Goal: Transaction & Acquisition: Purchase product/service

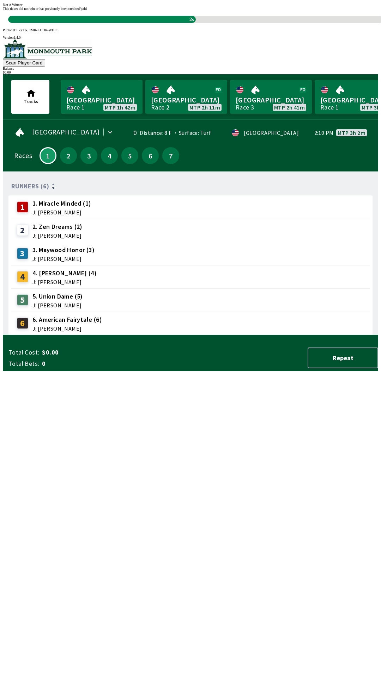
click at [87, 11] on span "This ticket did not win or has previously been credited/paid" at bounding box center [45, 9] width 84 height 4
click at [188, 23] on div "1s" at bounding box center [195, 19] width 375 height 7
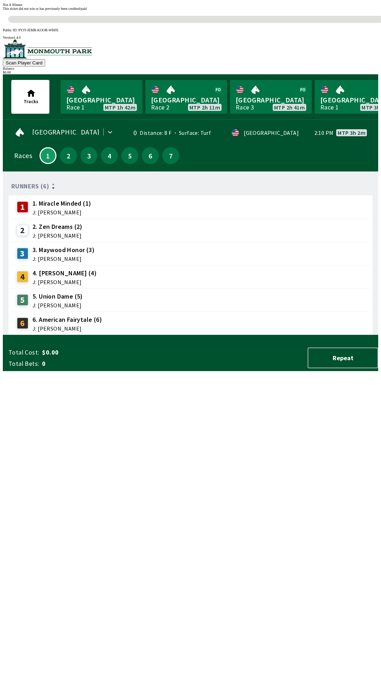
click at [195, 23] on div "This ticket did not win or has previously been credited/paid 0s" at bounding box center [190, 15] width 375 height 16
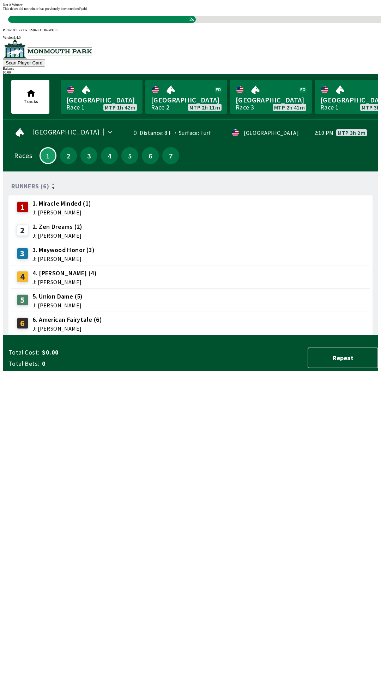
click at [87, 11] on span "This ticket did not win or has previously been credited/paid" at bounding box center [45, 9] width 84 height 4
click at [204, 23] on div "Not A Winner This ticket did not win or has previously been credited/paid 1s" at bounding box center [190, 13] width 375 height 20
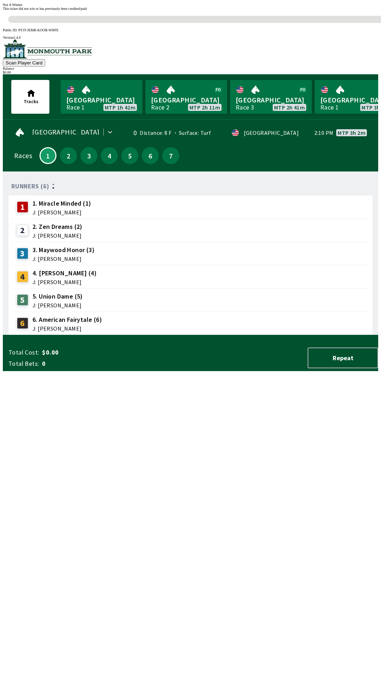
click at [193, 7] on div "Not A Winner" at bounding box center [190, 5] width 375 height 4
click at [197, 7] on div "Not A Winner" at bounding box center [190, 5] width 375 height 4
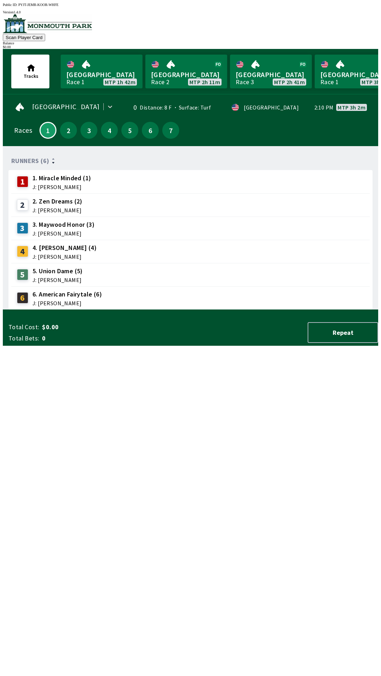
click at [198, 310] on div "Runners (6) 1 1. Miracle Minded (1) J: [PERSON_NAME] 2 2. Zen Dreams (2) J: [PE…" at bounding box center [192, 231] width 369 height 158
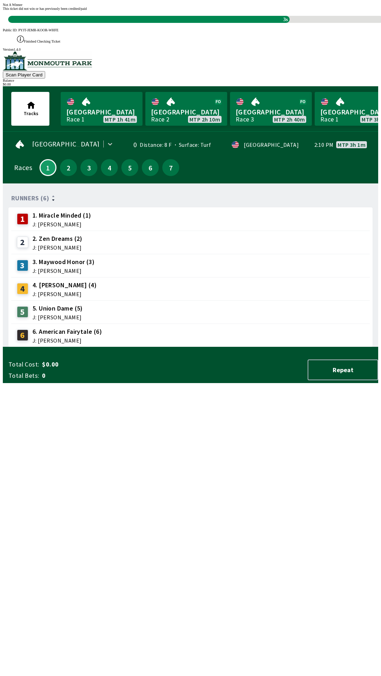
click at [198, 23] on div "3s" at bounding box center [148, 19] width 281 height 7
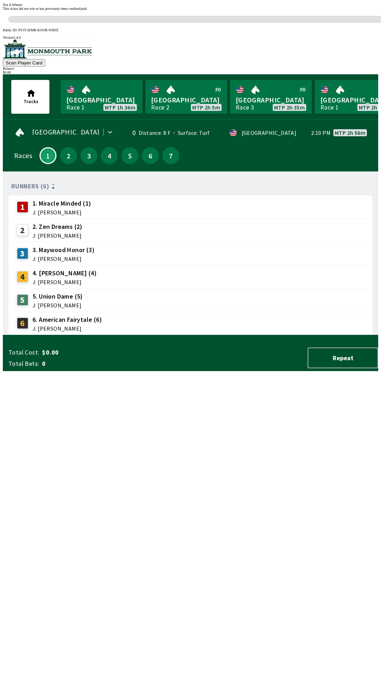
click at [172, 335] on div "Runners (6) 1 1. Miracle Minded (1) J: [PERSON_NAME] 2 2. Zen Dreams (2) J: [PE…" at bounding box center [192, 256] width 369 height 158
click at [155, 335] on div "Runners (6) 1 1. Miracle Minded (1) J: [PERSON_NAME] 2 2. Zen Dreams (2) J: [PE…" at bounding box center [192, 256] width 369 height 158
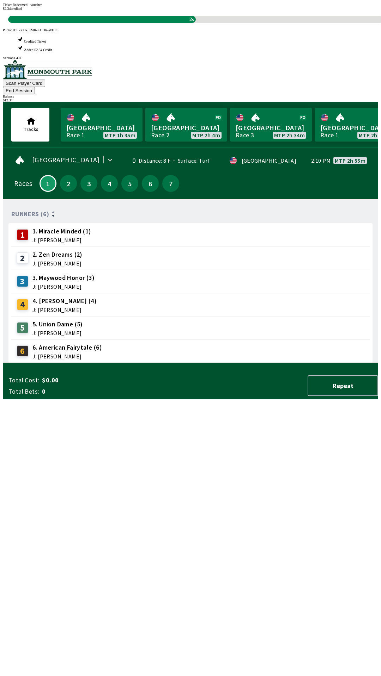
click at [208, 363] on div "Runners (6) 1 1. Miracle Minded (1) J: [PERSON_NAME] 2 2. Zen Dreams (2) J: [PE…" at bounding box center [192, 284] width 369 height 158
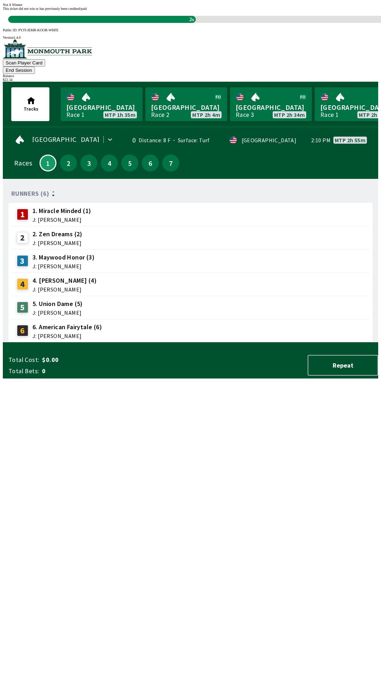
click at [233, 343] on div "Runners (6) 1 1. Miracle Minded (1) J: [PERSON_NAME] 2 2. Zen Dreams (2) J: [PE…" at bounding box center [192, 264] width 369 height 158
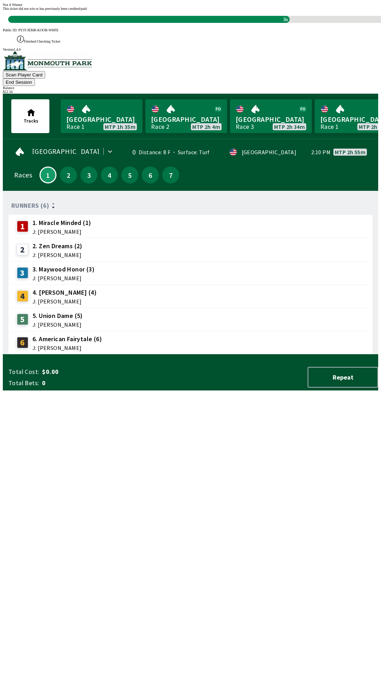
click at [187, 355] on div "Runners (6) 1 1. Miracle Minded (1) J: [PERSON_NAME] 2 2. Zen Dreams (2) J: [PE…" at bounding box center [192, 276] width 369 height 158
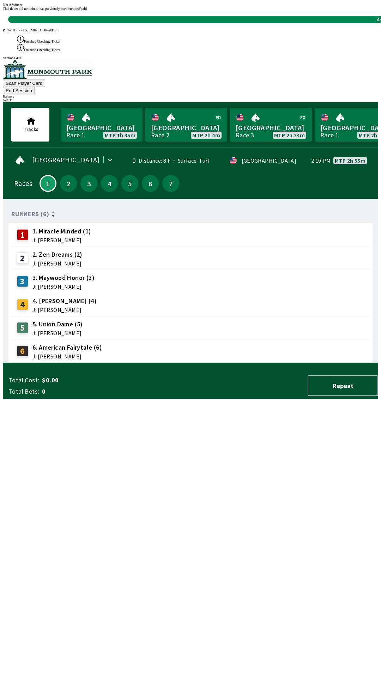
click at [151, 363] on div "Runners (6) 1 1. Miracle Minded (1) J: [PERSON_NAME] 2 2. Zen Dreams (2) J: [PE…" at bounding box center [192, 284] width 369 height 158
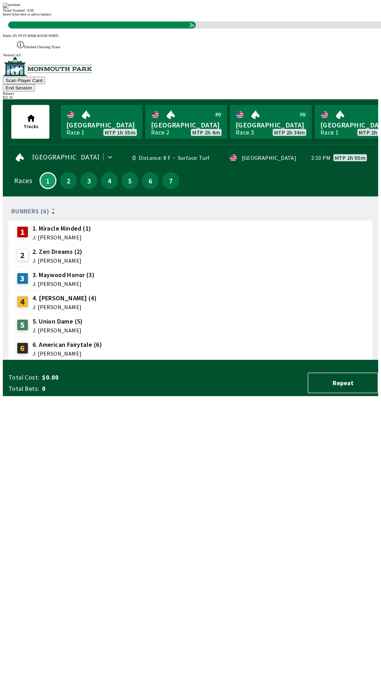
click at [181, 360] on div "Runners (6) 1 1. Miracle Minded (1) J: [PERSON_NAME] 2 2. Zen Dreams (2) J: [PE…" at bounding box center [192, 281] width 369 height 158
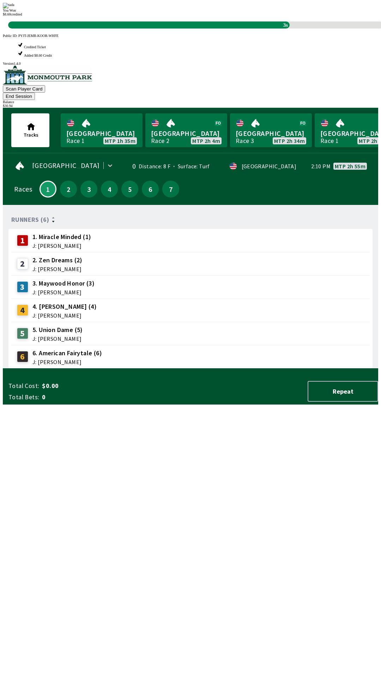
click at [132, 369] on div "Runners (6) 1 1. Miracle Minded (1) J: [PERSON_NAME] 2 2. Zen Dreams (2) J: [PE…" at bounding box center [192, 290] width 369 height 158
click at [166, 369] on div "Runners (6) 1 1. Miracle Minded (1) J: [PERSON_NAME] 2 2. Zen Dreams (2) J: [PE…" at bounding box center [192, 290] width 369 height 158
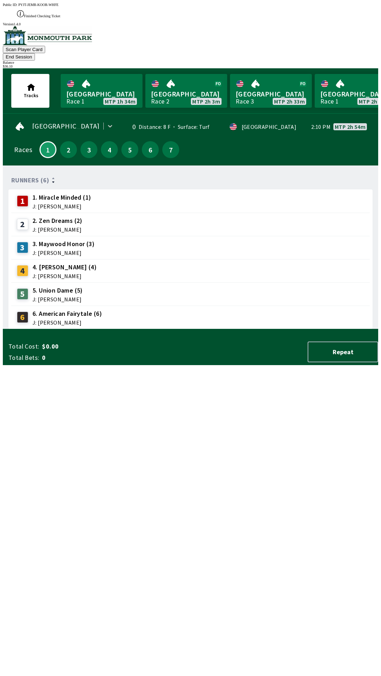
click at [144, 329] on div "Runners (6) 1 1. Miracle Minded (1) J: [PERSON_NAME] 2 2. Zen Dreams (2) J: [PE…" at bounding box center [192, 250] width 369 height 158
click at [155, 329] on div "Runners (6) 1 1. Miracle Minded (1) J: [PERSON_NAME] 2 2. Zen Dreams (2) J: [PE…" at bounding box center [192, 250] width 369 height 158
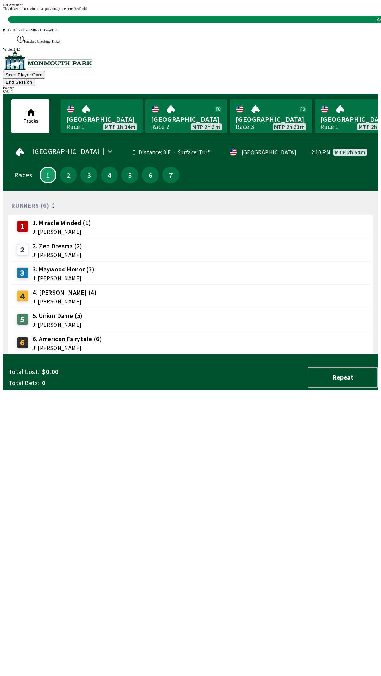
click at [143, 355] on div "Runners (6) 1 1. Miracle Minded (1) J: [PERSON_NAME] 2 2. Zen Dreams (2) J: [PE…" at bounding box center [192, 276] width 369 height 158
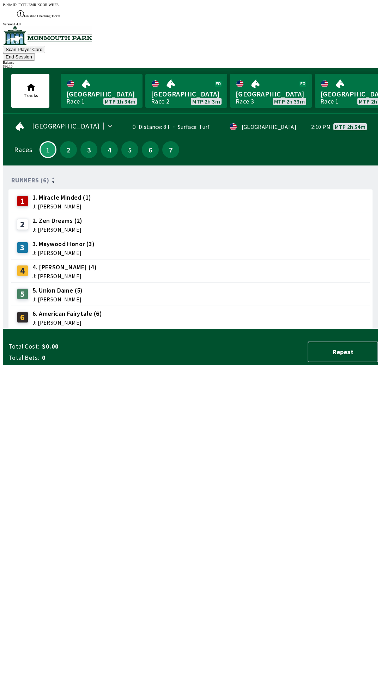
click at [157, 329] on div "Runners (6) 1 1. Miracle Minded (1) J: [PERSON_NAME] 2 2. Zen Dreams (2) J: [PE…" at bounding box center [192, 250] width 369 height 158
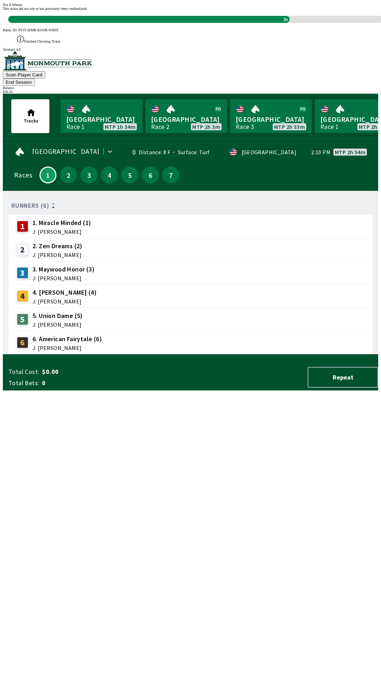
click at [150, 355] on div "Runners (6) 1 1. Miracle Minded (1) J: [PERSON_NAME] 2 2. Zen Dreams (2) J: [PE…" at bounding box center [192, 276] width 369 height 158
click at [156, 355] on div "Runners (6) 1 1. Miracle Minded (1) J: [PERSON_NAME] 2 2. Zen Dreams (2) J: [PE…" at bounding box center [192, 276] width 369 height 158
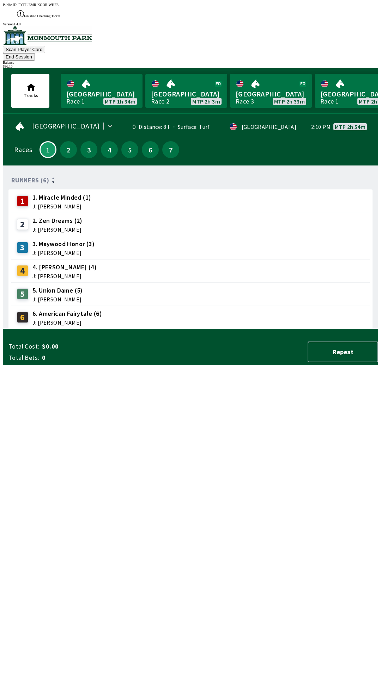
click at [184, 329] on div "Runners (6) 1 1. Miracle Minded (1) J: [PERSON_NAME] 2 2. Zen Dreams (2) J: [PE…" at bounding box center [192, 250] width 369 height 158
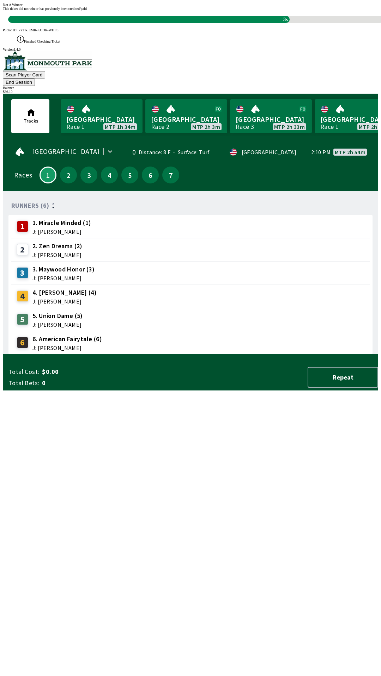
click at [179, 355] on div "Runners (6) 1 1. Miracle Minded (1) J: [PERSON_NAME] 2 2. Zen Dreams (2) J: [PE…" at bounding box center [192, 276] width 369 height 158
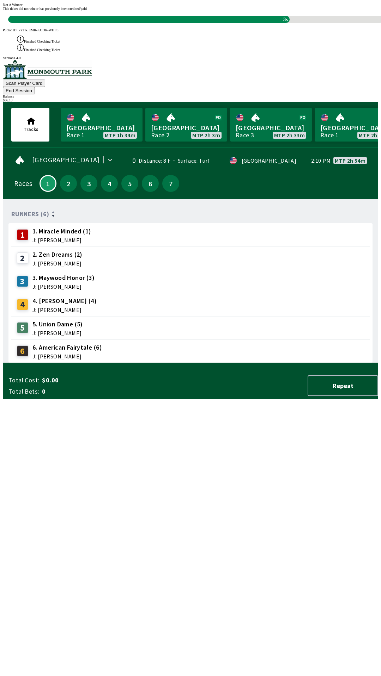
click at [160, 363] on div "Runners (6) 1 1. Miracle Minded (1) J: [PERSON_NAME] 2 2. Zen Dreams (2) J: [PE…" at bounding box center [192, 284] width 369 height 158
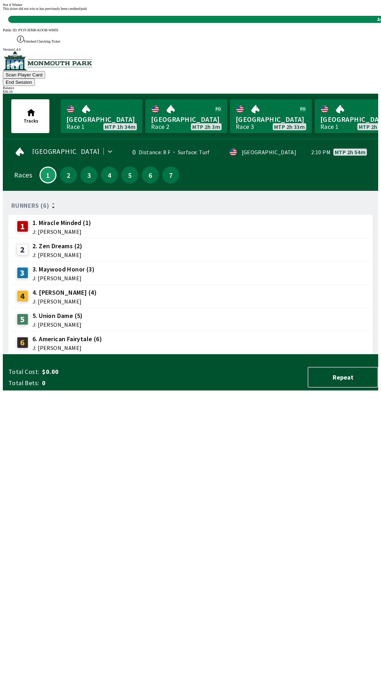
click at [115, 355] on div "Runners (6) 1 1. Miracle Minded (1) J: [PERSON_NAME] 2 2. Zen Dreams (2) J: [PE…" at bounding box center [192, 276] width 369 height 158
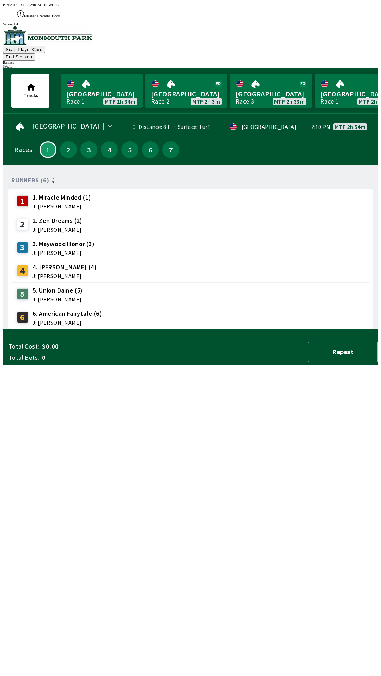
click at [152, 329] on div "Runners (6) 1 1. Miracle Minded (1) J: [PERSON_NAME] 2 2. Zen Dreams (2) J: [PE…" at bounding box center [192, 250] width 369 height 158
click at [170, 329] on div "Runners (6) 1 1. Miracle Minded (1) J: [PERSON_NAME] 2 2. Zen Dreams (2) J: [PE…" at bounding box center [192, 250] width 369 height 158
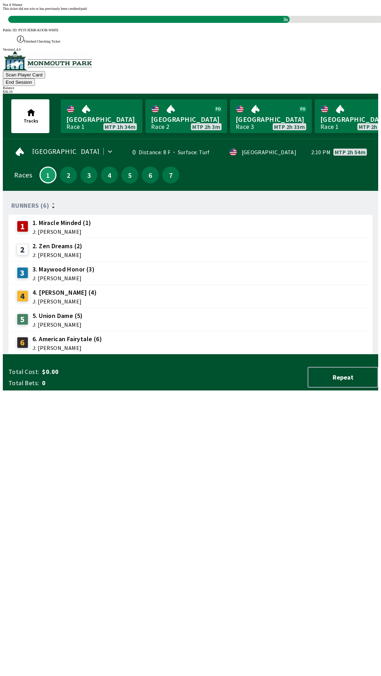
click at [157, 355] on div "Runners (6) 1 1. Miracle Minded (1) J: [PERSON_NAME] 2 2. Zen Dreams (2) J: [PE…" at bounding box center [192, 276] width 369 height 158
click at [156, 355] on div "Runners (6) 1 1. Miracle Minded (1) J: [PERSON_NAME] 2 2. Zen Dreams (2) J: [PE…" at bounding box center [192, 276] width 369 height 158
click at [117, 355] on div "Runners (6) 1 1. Miracle Minded (1) J: [PERSON_NAME] 2 2. Zen Dreams (2) J: [PE…" at bounding box center [192, 276] width 369 height 158
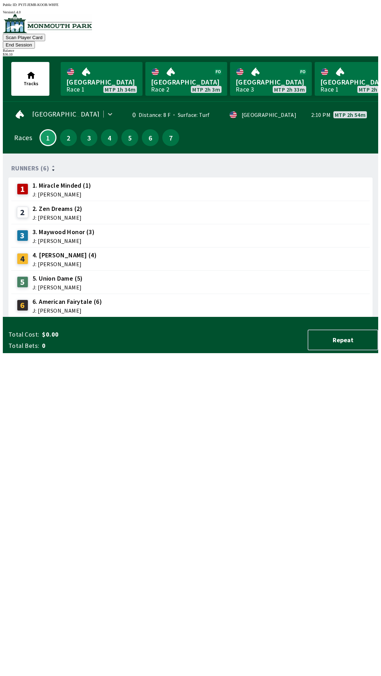
click at [167, 317] on div "Runners (6) 1 1. Miracle Minded (1) J: [PERSON_NAME] 2 2. Zen Dreams (2) J: [PE…" at bounding box center [192, 238] width 369 height 158
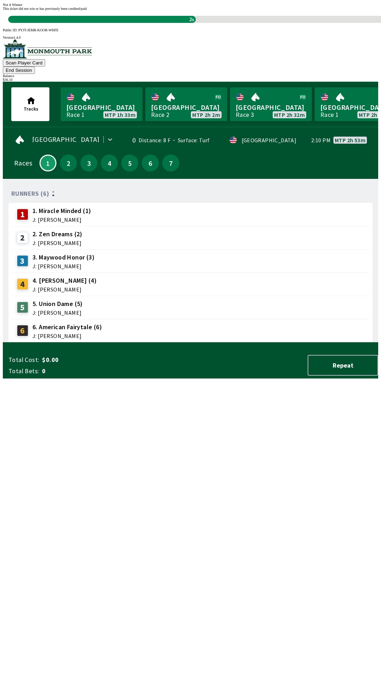
click at [106, 343] on div "Runners (6) 1 1. Miracle Minded (1) J: [PERSON_NAME] 2 2. Zen Dreams (2) J: [PE…" at bounding box center [192, 264] width 369 height 158
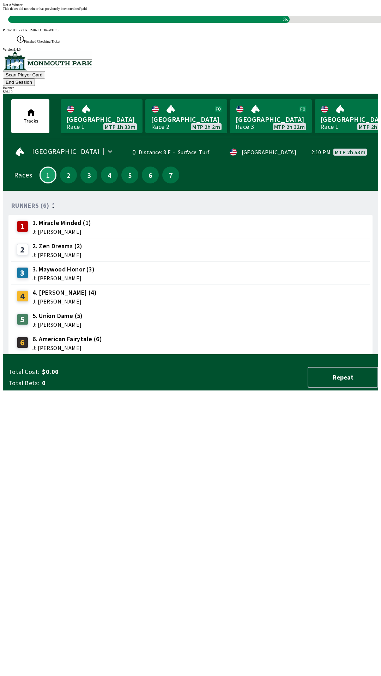
click at [156, 355] on div "Runners (6) 1 1. Miracle Minded (1) J: [PERSON_NAME] 2 2. Zen Dreams (2) J: [PE…" at bounding box center [192, 276] width 369 height 158
click at [155, 355] on div "Runners (6) 1 1. Miracle Minded (1) J: [PERSON_NAME] 2 2. Zen Dreams (2) J: [PE…" at bounding box center [192, 276] width 369 height 158
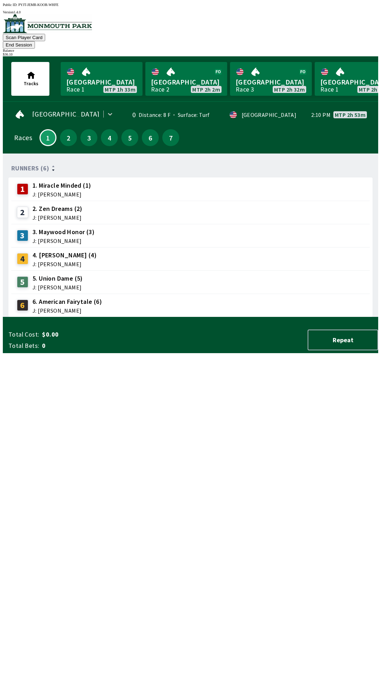
click at [319, 317] on div "Runners (6) 1 1. Miracle Minded (1) J: [PERSON_NAME] 2 2. Zen Dreams (2) J: [PE…" at bounding box center [192, 238] width 369 height 158
click at [289, 317] on div "Runners (6) 1 1. Miracle Minded (1) J: [PERSON_NAME] 2 2. Zen Dreams (2) J: [PE…" at bounding box center [192, 238] width 369 height 158
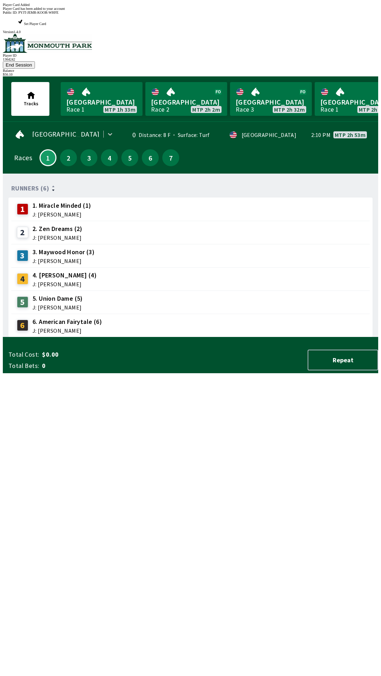
click at [242, 338] on div "Runners (6) 1 1. Miracle Minded (1) J: [PERSON_NAME] 2 2. Zen Dreams (2) J: [PE…" at bounding box center [192, 258] width 369 height 158
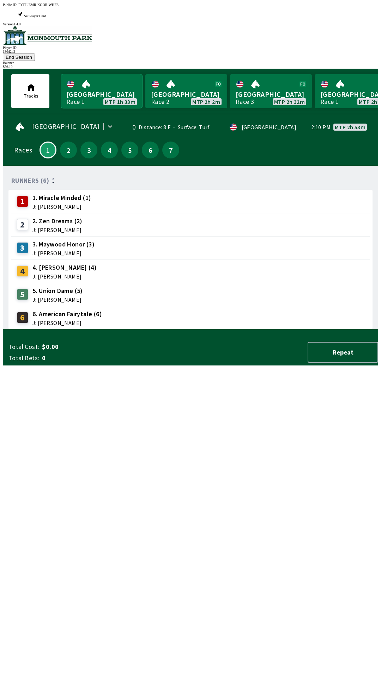
click at [125, 74] on link "[GEOGRAPHIC_DATA] Race 1 MTP 1h 33m" at bounding box center [102, 91] width 82 height 34
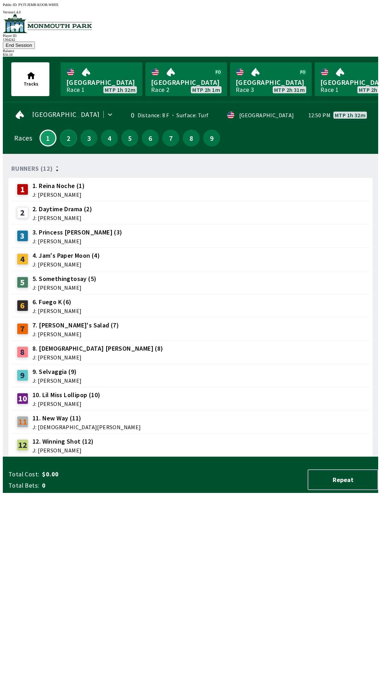
click at [67, 130] on button "2" at bounding box center [68, 138] width 17 height 17
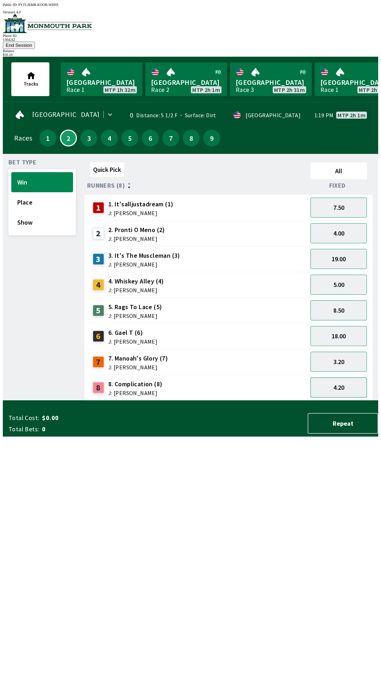
click at [351, 378] on button "4.20" at bounding box center [338, 388] width 56 height 20
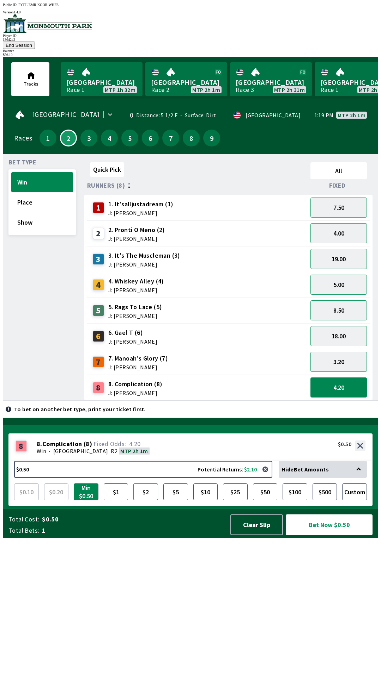
click at [144, 501] on button "$2" at bounding box center [145, 492] width 25 height 17
click at [345, 536] on button "Bet Now $2.00" at bounding box center [328, 525] width 87 height 21
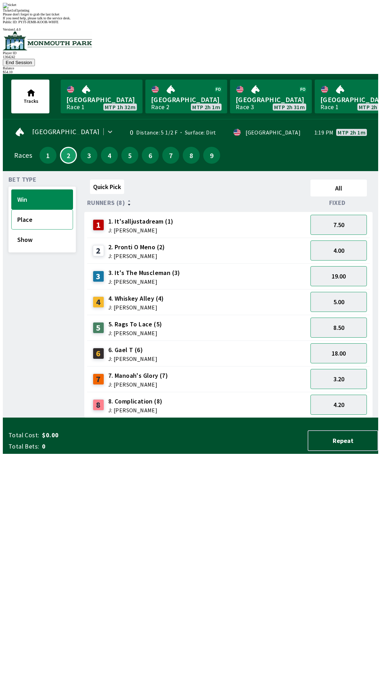
click at [45, 210] on button "Place" at bounding box center [42, 220] width 62 height 20
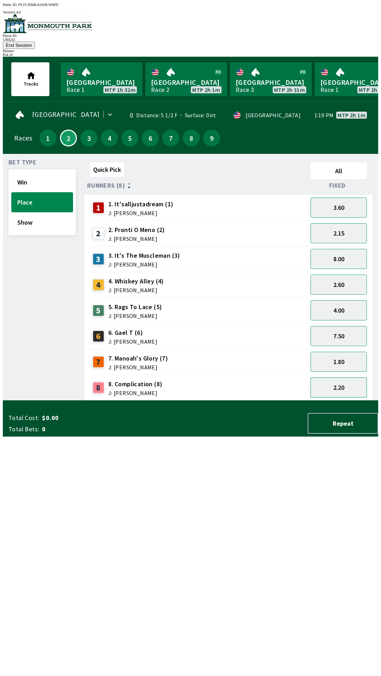
click at [342, 378] on button "2.20" at bounding box center [338, 388] width 56 height 20
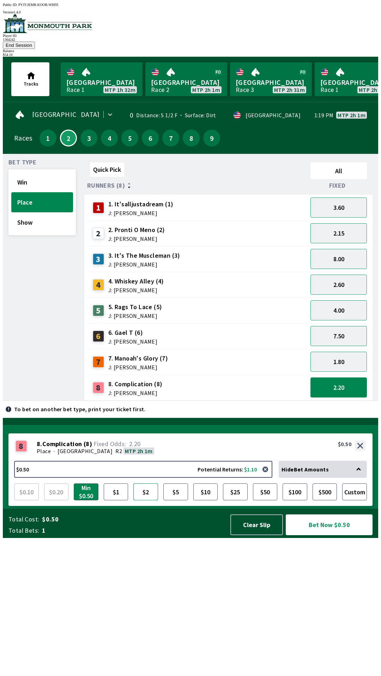
click at [147, 501] on button "$2" at bounding box center [145, 492] width 25 height 17
click at [337, 536] on button "Bet Now $2.00" at bounding box center [328, 525] width 87 height 21
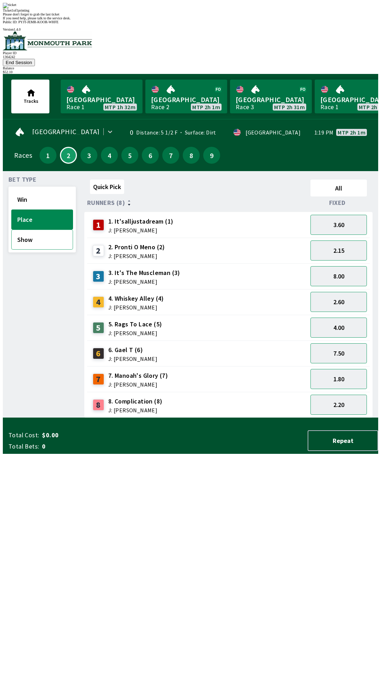
click at [46, 230] on button "Show" at bounding box center [42, 240] width 62 height 20
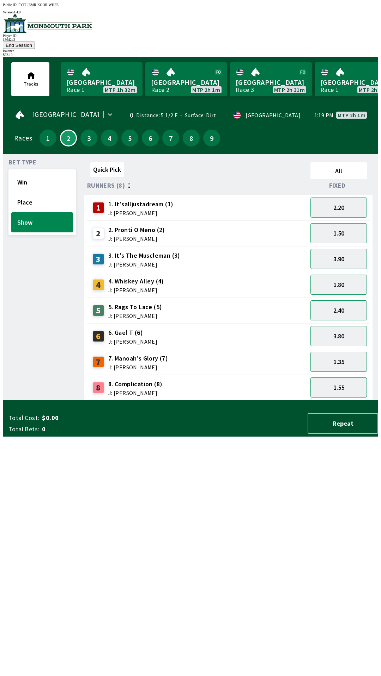
click at [353, 381] on button "1.55" at bounding box center [338, 388] width 56 height 20
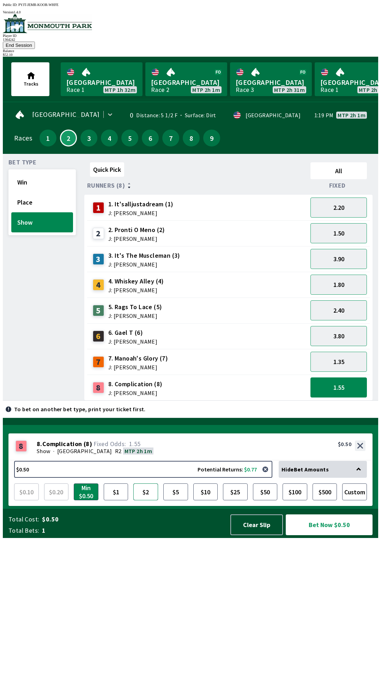
click at [147, 501] on button "$2" at bounding box center [145, 492] width 25 height 17
click at [342, 536] on button "Bet Now $2.00" at bounding box center [328, 525] width 87 height 21
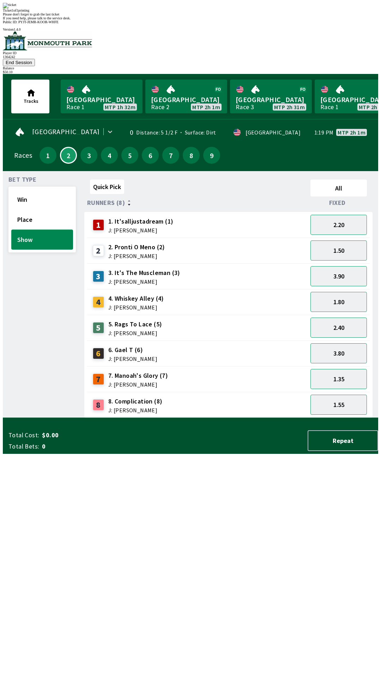
click at [13, 361] on div "Bet Type Win Place Show" at bounding box center [41, 297] width 67 height 241
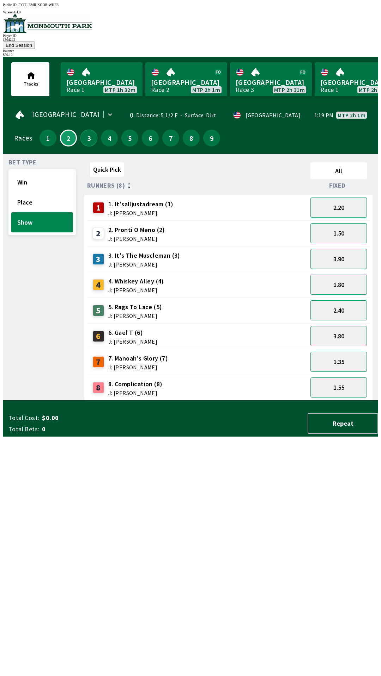
click at [88, 130] on button "3" at bounding box center [88, 138] width 17 height 17
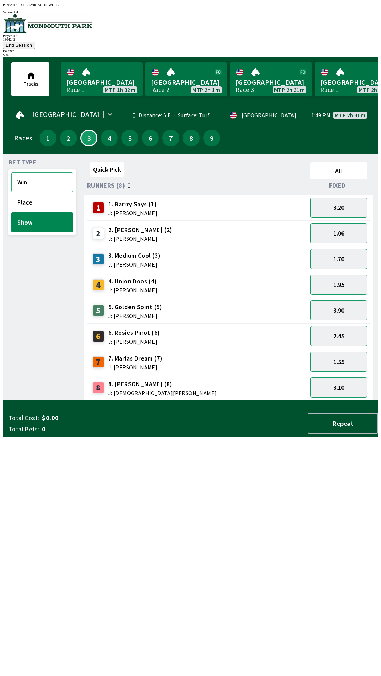
click at [49, 174] on button "Win" at bounding box center [42, 182] width 62 height 20
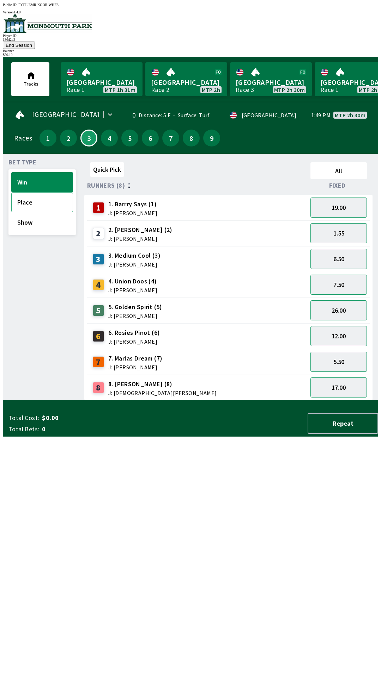
click at [45, 195] on button "Place" at bounding box center [42, 202] width 62 height 20
click at [30, 174] on button "Win" at bounding box center [42, 182] width 62 height 20
click at [347, 223] on button "1.55" at bounding box center [338, 233] width 56 height 20
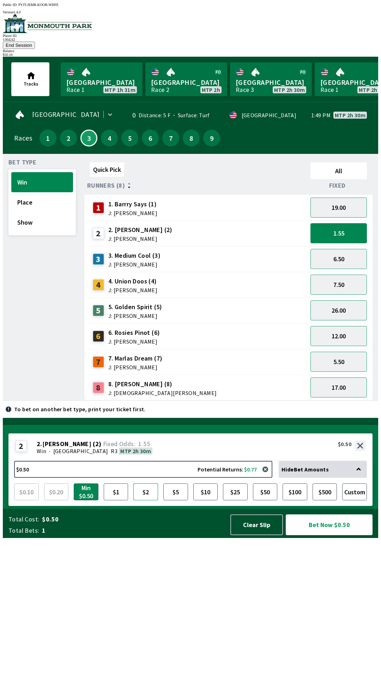
click at [148, 501] on button "$2" at bounding box center [145, 492] width 25 height 17
click at [345, 536] on button "Bet Now $2.00" at bounding box center [328, 525] width 87 height 21
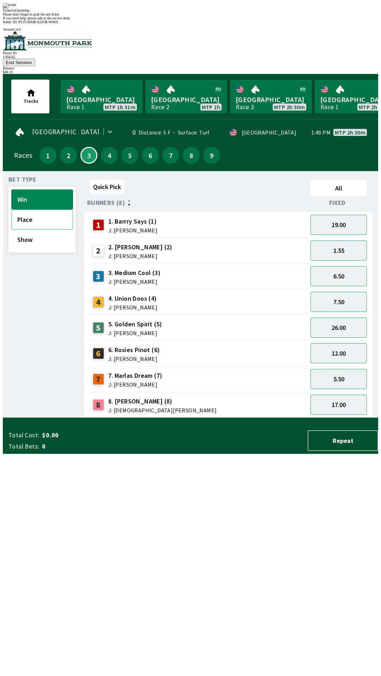
click at [38, 210] on button "Place" at bounding box center [42, 220] width 62 height 20
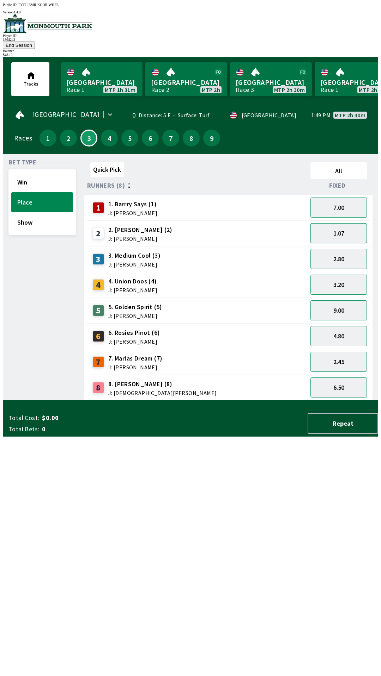
click at [355, 223] on button "1.07" at bounding box center [338, 233] width 56 height 20
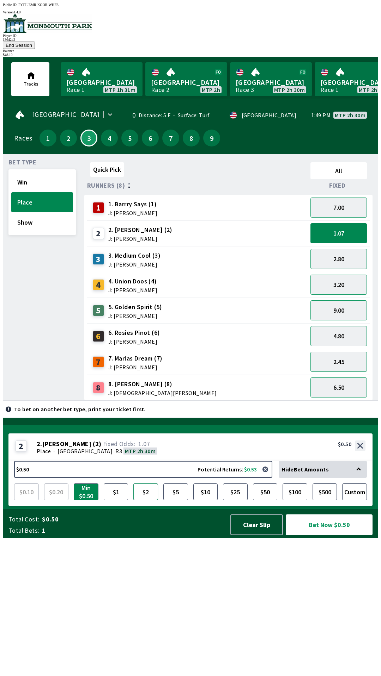
click at [143, 501] on button "$2" at bounding box center [145, 492] width 25 height 17
click at [345, 536] on button "Bet Now $2.00" at bounding box center [328, 525] width 87 height 21
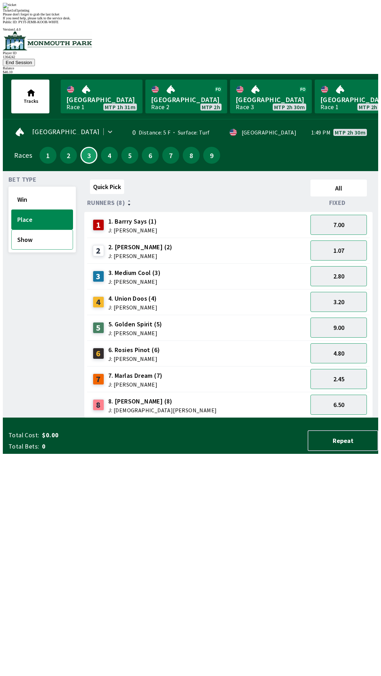
click at [41, 230] on button "Show" at bounding box center [42, 240] width 62 height 20
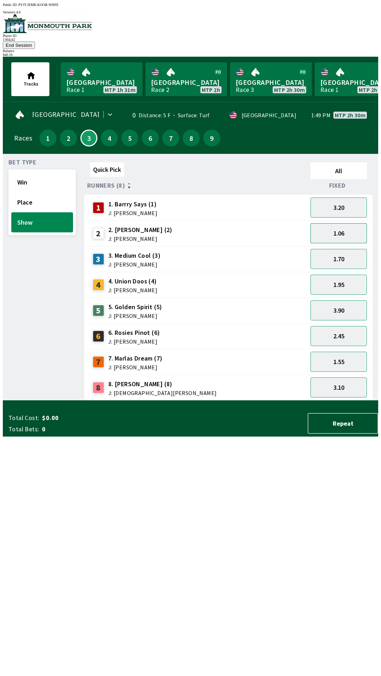
click at [350, 223] on button "1.06" at bounding box center [338, 233] width 56 height 20
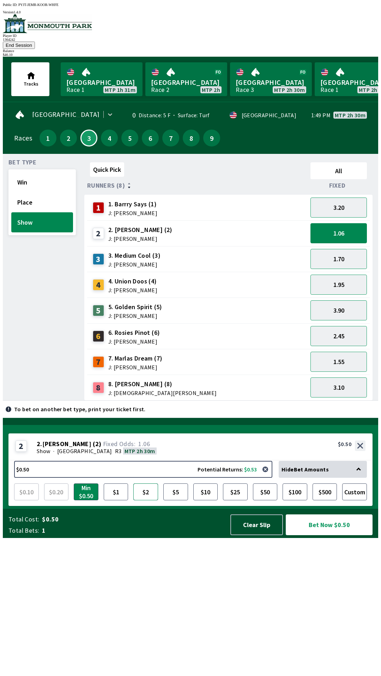
click at [148, 501] on button "$2" at bounding box center [145, 492] width 25 height 17
click at [340, 536] on button "Bet Now $2.00" at bounding box center [328, 525] width 87 height 21
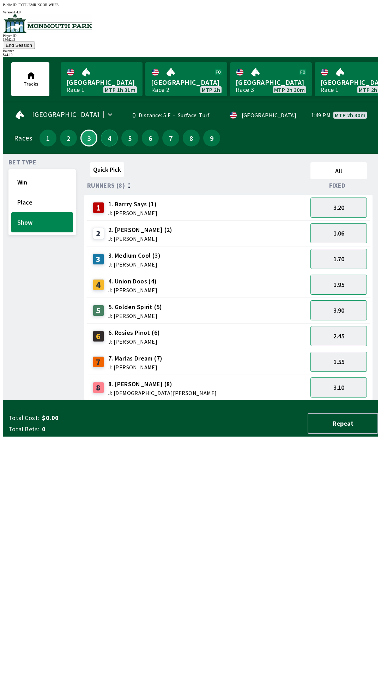
click at [104, 130] on button "4" at bounding box center [109, 138] width 17 height 17
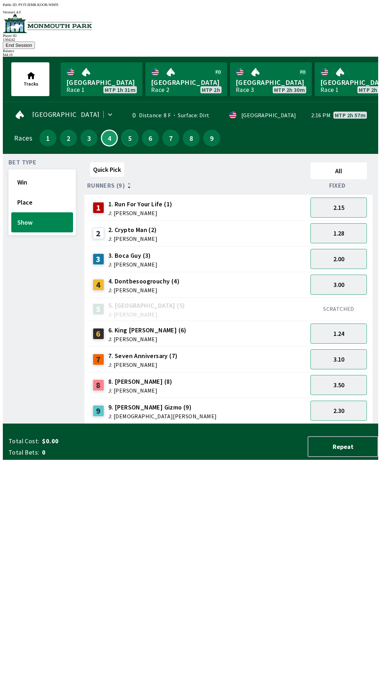
click at [128, 130] on button "5" at bounding box center [129, 138] width 17 height 17
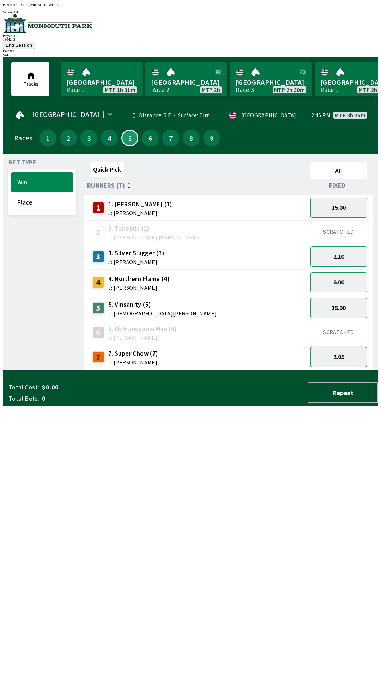
click at [351, 347] on button "2.05" at bounding box center [338, 357] width 56 height 20
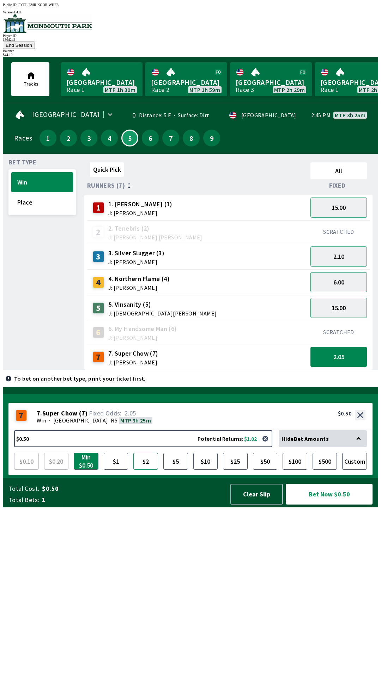
click at [146, 470] on button "$2" at bounding box center [145, 461] width 25 height 17
click at [342, 505] on button "Bet Now $2.00" at bounding box center [328, 494] width 87 height 21
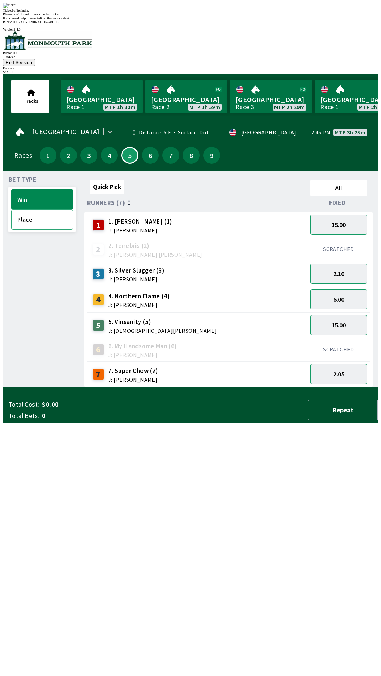
click at [45, 210] on button "Place" at bounding box center [42, 220] width 62 height 20
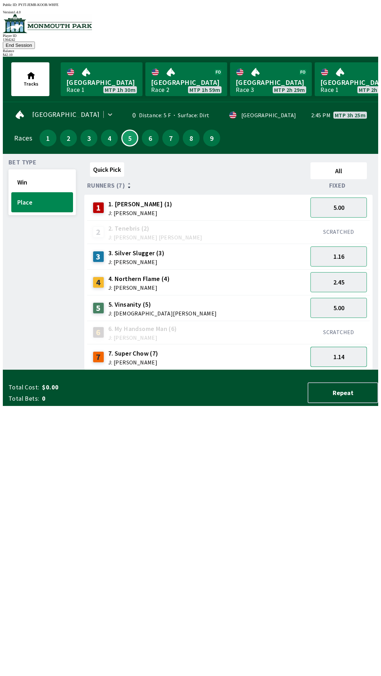
click at [355, 347] on button "1.14" at bounding box center [338, 357] width 56 height 20
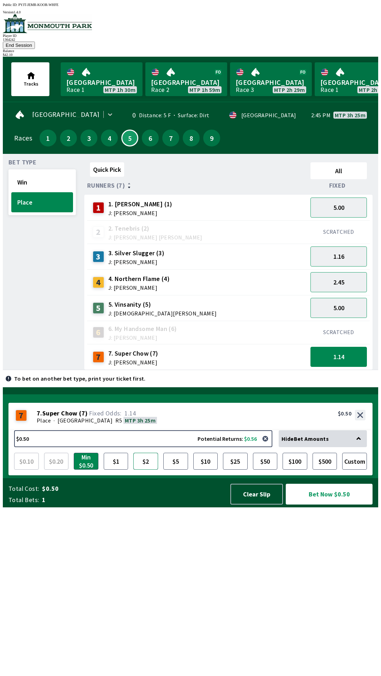
click at [148, 470] on button "$2" at bounding box center [145, 461] width 25 height 17
click at [342, 505] on button "Bet Now $2.00" at bounding box center [328, 494] width 87 height 21
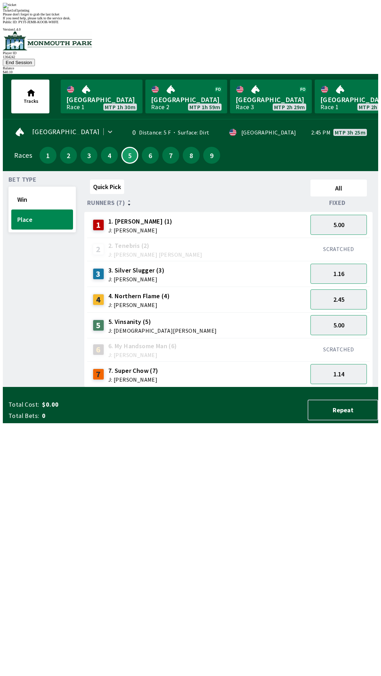
click at [132, 388] on div "Quick Pick All Runners (7) Fixed 1 1. [PERSON_NAME] (1) J: [PERSON_NAME] 5.00 2…" at bounding box center [230, 282] width 293 height 211
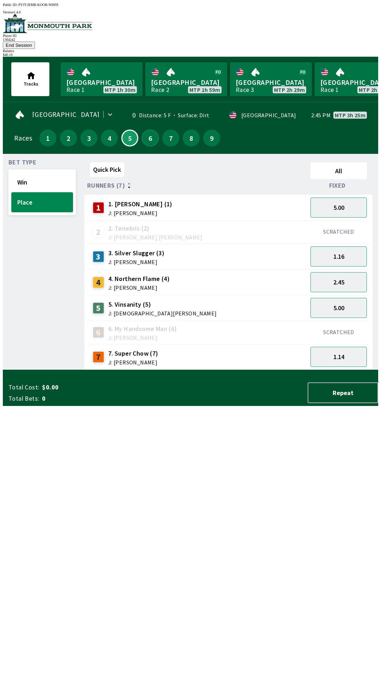
click at [149, 131] on button "6" at bounding box center [150, 138] width 17 height 17
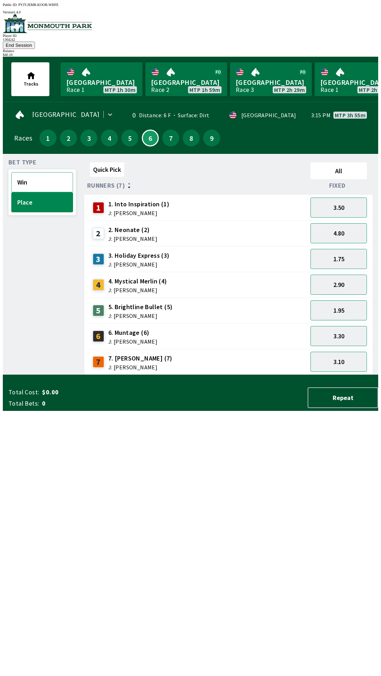
click at [46, 172] on button "Win" at bounding box center [42, 182] width 62 height 20
click at [354, 249] on button "3.20" at bounding box center [338, 259] width 56 height 20
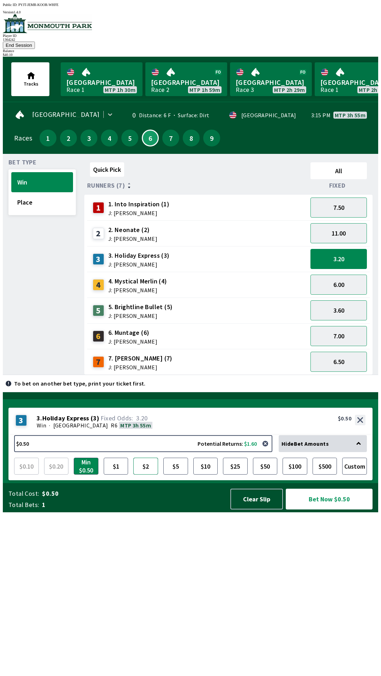
click at [151, 475] on button "$2" at bounding box center [145, 466] width 25 height 17
click at [338, 510] on button "Bet Now $2.00" at bounding box center [328, 499] width 87 height 21
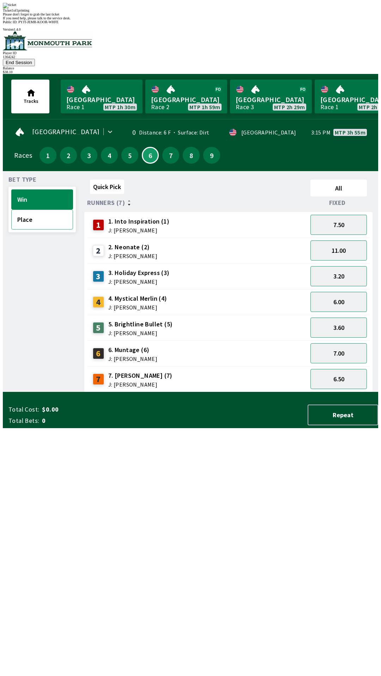
click at [53, 210] on button "Place" at bounding box center [42, 220] width 62 height 20
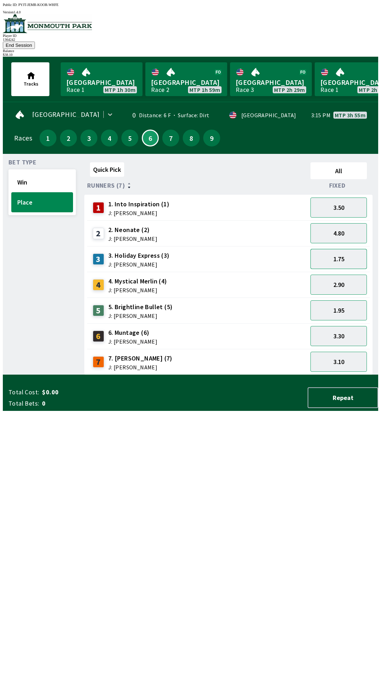
click at [349, 249] on button "1.75" at bounding box center [338, 259] width 56 height 20
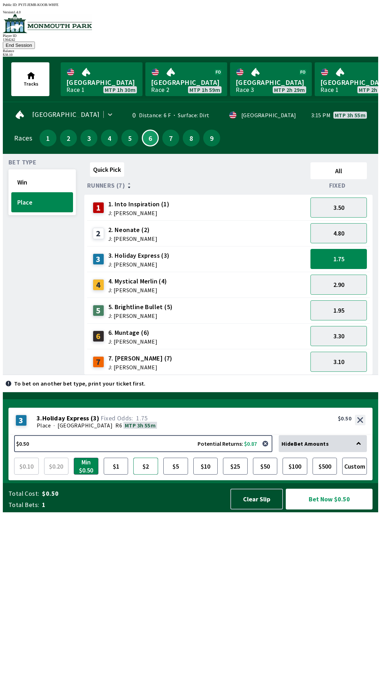
click at [149, 475] on button "$2" at bounding box center [145, 466] width 25 height 17
click at [338, 510] on button "Bet Now $2.00" at bounding box center [328, 499] width 87 height 21
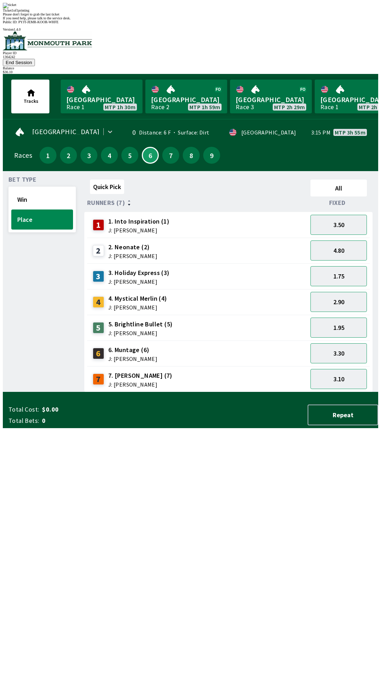
click at [138, 392] on div "Quick Pick All Runners (7) Fixed 1 1. Into Inspiration (1) J: [PERSON_NAME] 3.5…" at bounding box center [230, 285] width 293 height 216
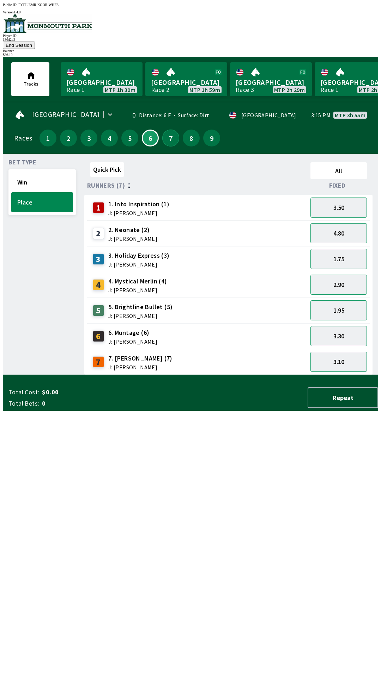
click at [168, 130] on button "7" at bounding box center [170, 138] width 17 height 17
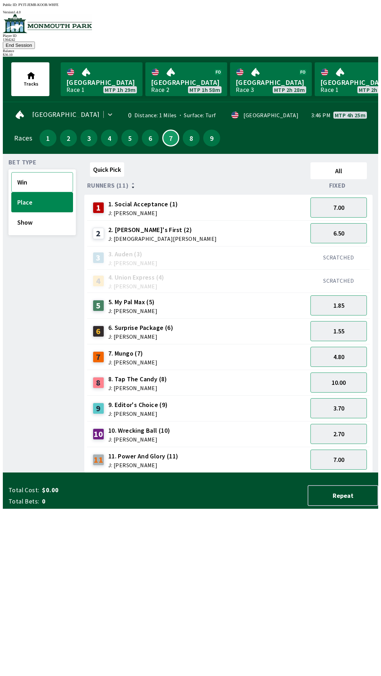
click at [42, 176] on button "Win" at bounding box center [42, 182] width 62 height 20
click at [352, 296] on button "3.40" at bounding box center [338, 306] width 56 height 20
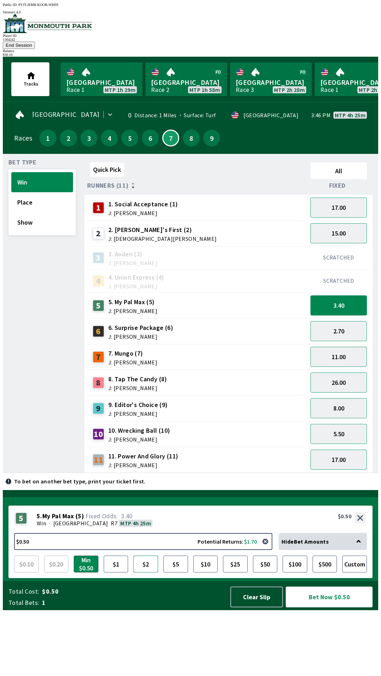
click at [146, 573] on button "$2" at bounding box center [145, 564] width 25 height 17
click at [342, 608] on button "Bet Now $2.00" at bounding box center [328, 597] width 87 height 21
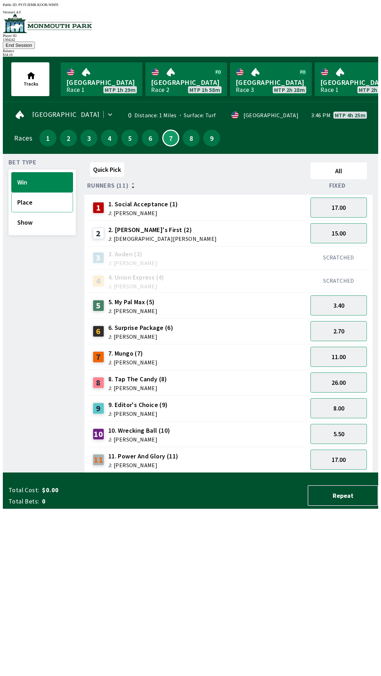
click at [38, 194] on button "Place" at bounding box center [42, 202] width 62 height 20
click at [351, 296] on button "1.85" at bounding box center [338, 306] width 56 height 20
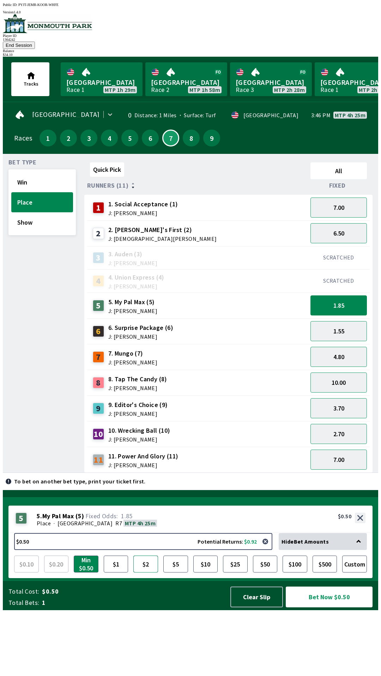
click at [145, 573] on button "$2" at bounding box center [145, 564] width 25 height 17
click at [346, 608] on button "Bet Now $2.00" at bounding box center [328, 597] width 87 height 21
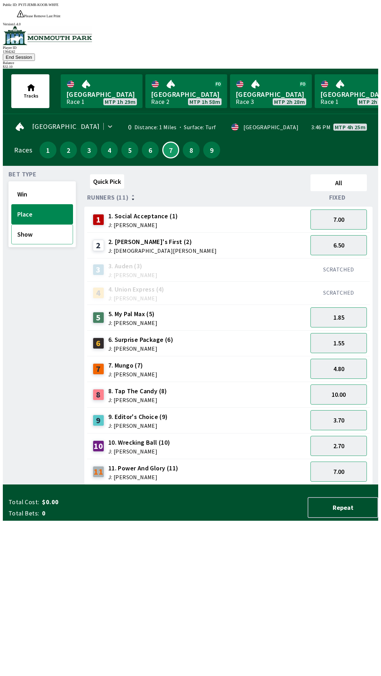
click at [48, 224] on button "Show" at bounding box center [42, 234] width 62 height 20
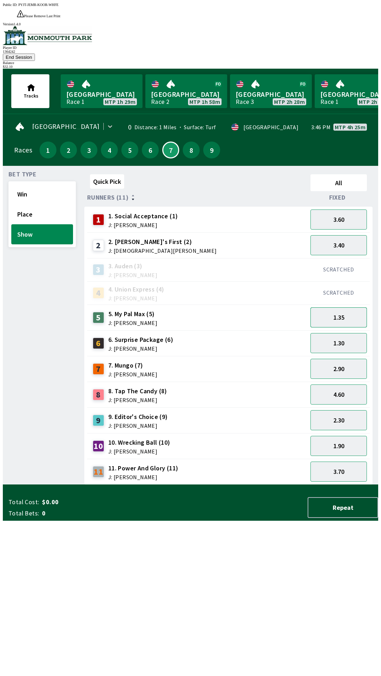
click at [347, 308] on button "1.35" at bounding box center [338, 318] width 56 height 20
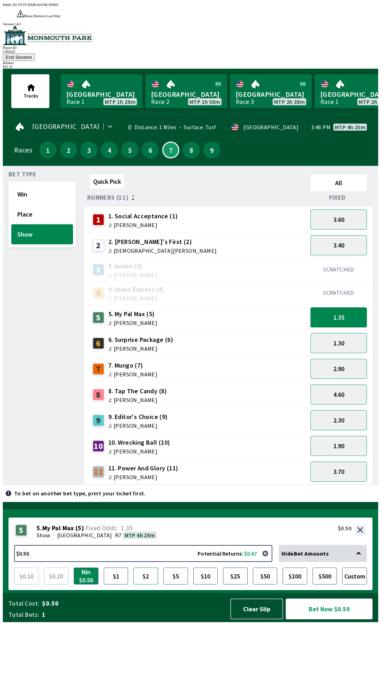
click at [148, 585] on button "$2" at bounding box center [145, 576] width 25 height 17
click at [350, 620] on button "Bet Now $2.00" at bounding box center [328, 609] width 87 height 21
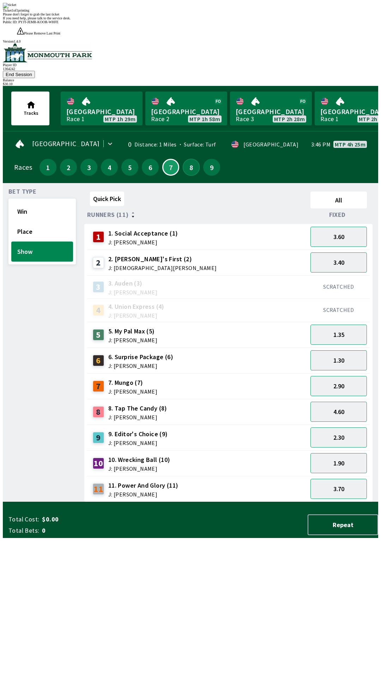
click at [189, 159] on button "8" at bounding box center [191, 167] width 17 height 17
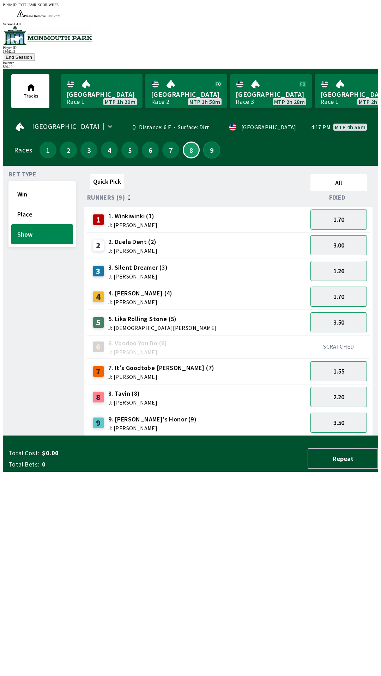
click at [212, 142] on button "9" at bounding box center [211, 150] width 17 height 17
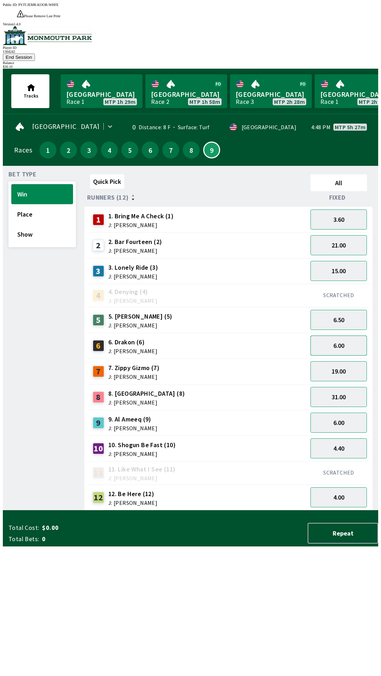
click at [345, 336] on button "6.00" at bounding box center [338, 346] width 56 height 20
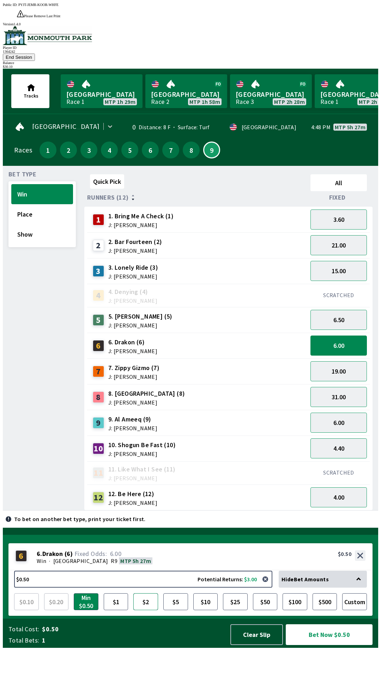
click at [150, 611] on button "$2" at bounding box center [145, 602] width 25 height 17
click at [345, 645] on button "Bet Now $2.00" at bounding box center [328, 635] width 87 height 21
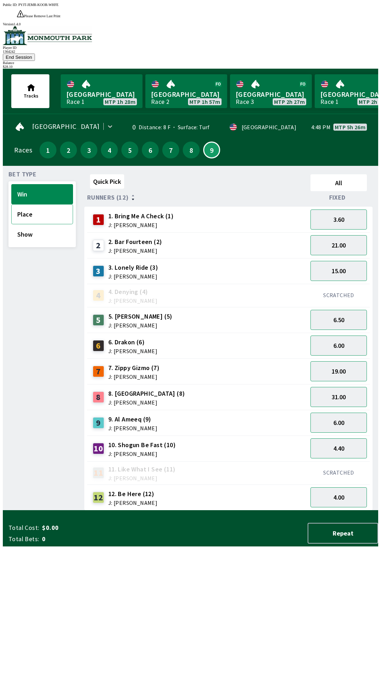
click at [50, 204] on button "Place" at bounding box center [42, 214] width 62 height 20
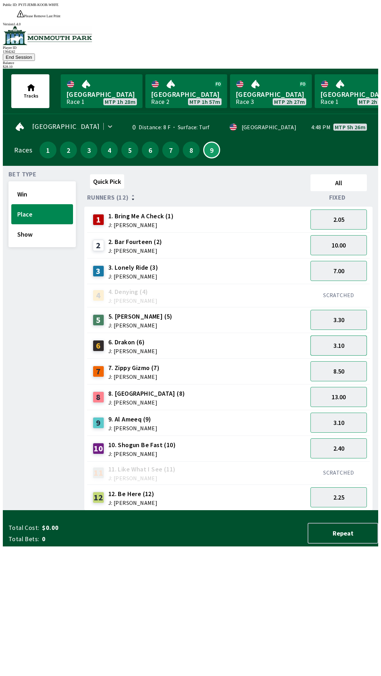
click at [353, 336] on button "3.10" at bounding box center [338, 346] width 56 height 20
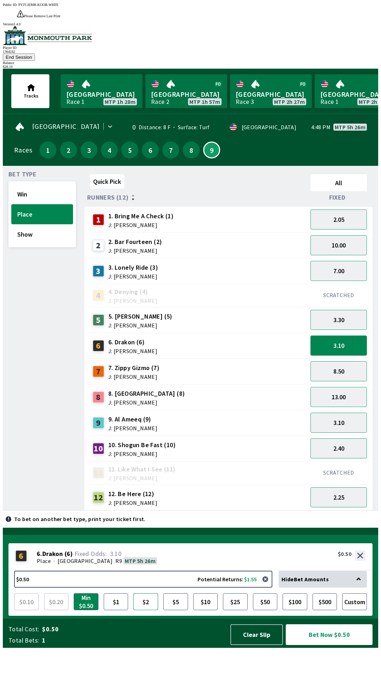
click at [148, 611] on button "$2" at bounding box center [145, 602] width 25 height 17
click at [337, 645] on button "Bet Now $2.00" at bounding box center [328, 635] width 87 height 21
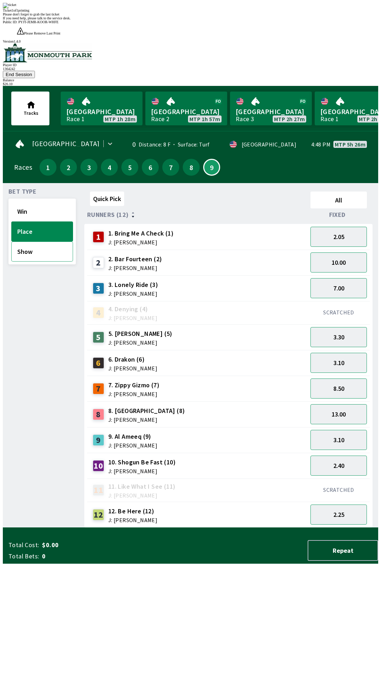
click at [40, 242] on button "Show" at bounding box center [42, 252] width 62 height 20
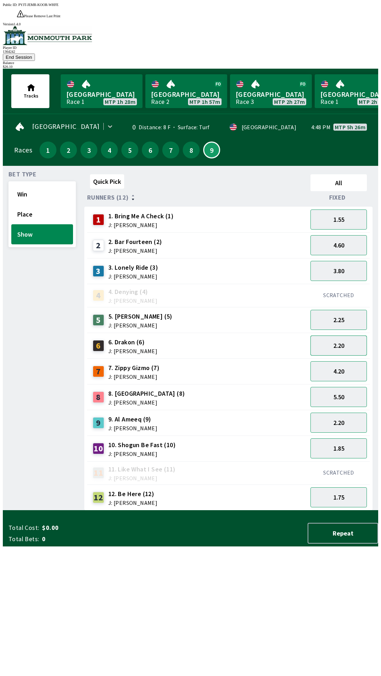
click at [350, 336] on button "2.20" at bounding box center [338, 346] width 56 height 20
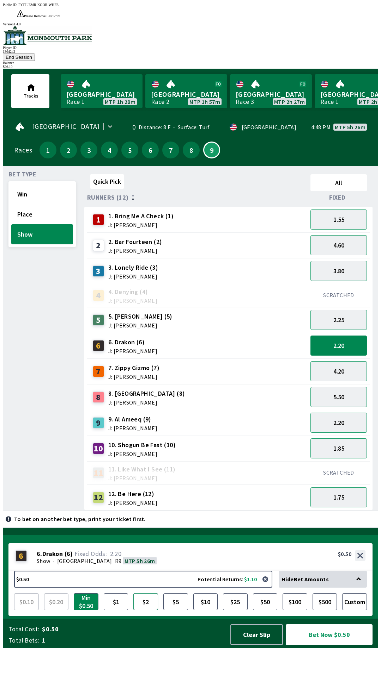
click at [147, 611] on button "$2" at bounding box center [145, 602] width 25 height 17
click at [343, 645] on button "Bet Now $2.00" at bounding box center [328, 635] width 87 height 21
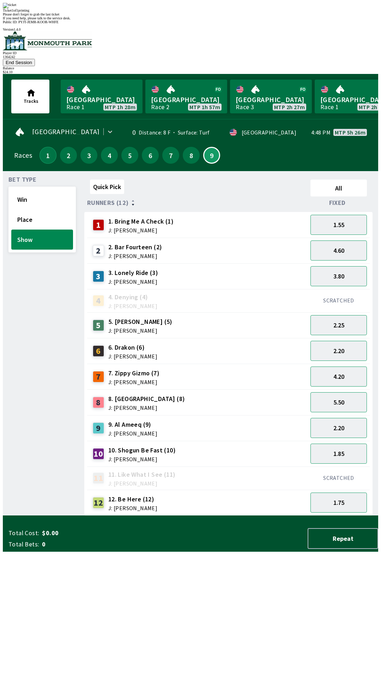
click at [41, 147] on button "1" at bounding box center [47, 155] width 17 height 17
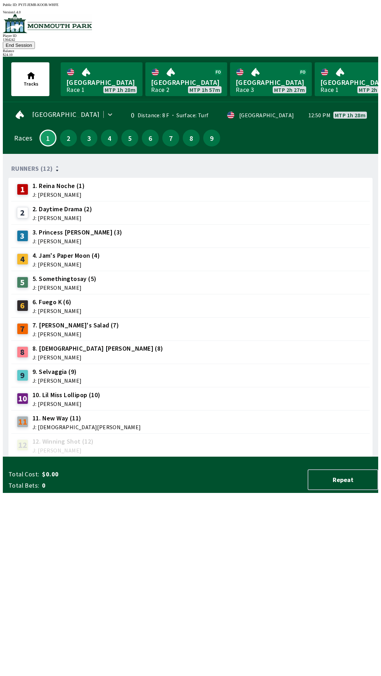
click at [357, 53] on div "$ 24.10" at bounding box center [190, 55] width 375 height 4
click at [35, 42] on button "End Session" at bounding box center [19, 45] width 32 height 7
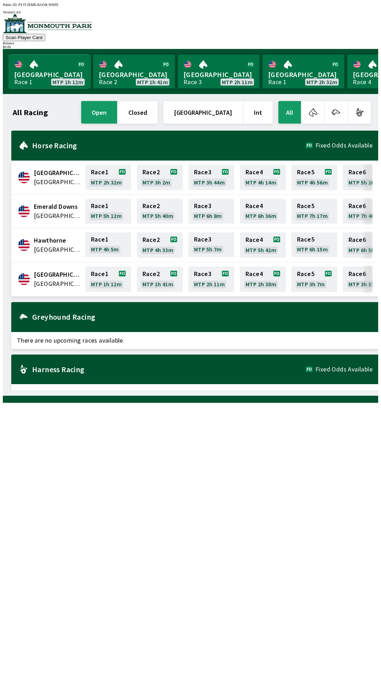
click at [61, 73] on link "[GEOGRAPHIC_DATA] Race 1 MTP 1h 12m" at bounding box center [49, 72] width 82 height 34
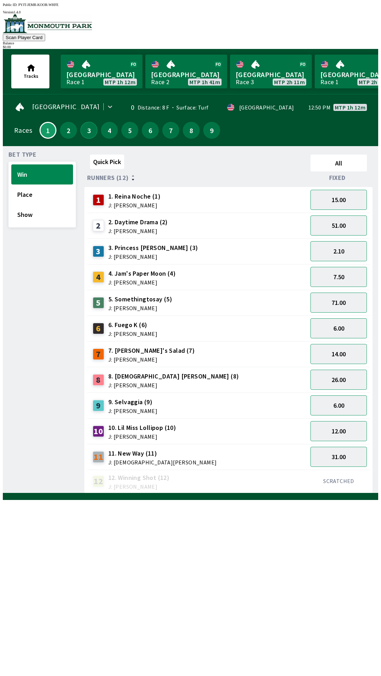
click at [88, 130] on button "3" at bounding box center [88, 130] width 17 height 17
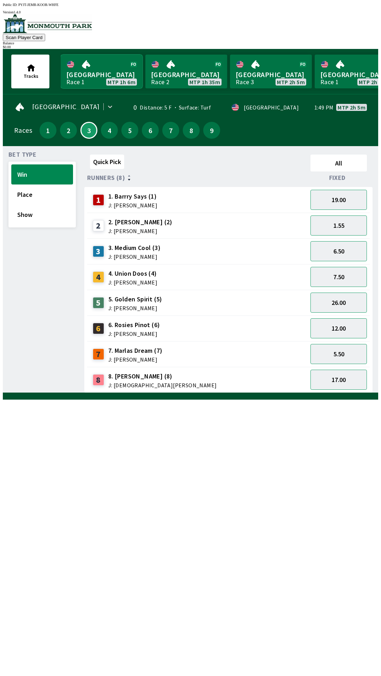
click at [61, 72] on link "[GEOGRAPHIC_DATA] Race 1 MTP 1h 6m" at bounding box center [102, 72] width 82 height 34
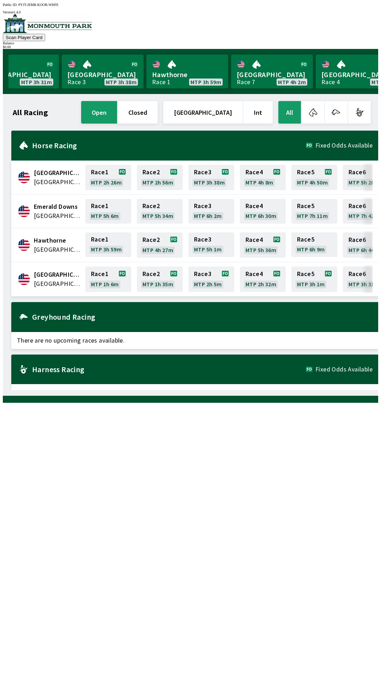
scroll to position [0, 637]
